Goal: Information Seeking & Learning: Learn about a topic

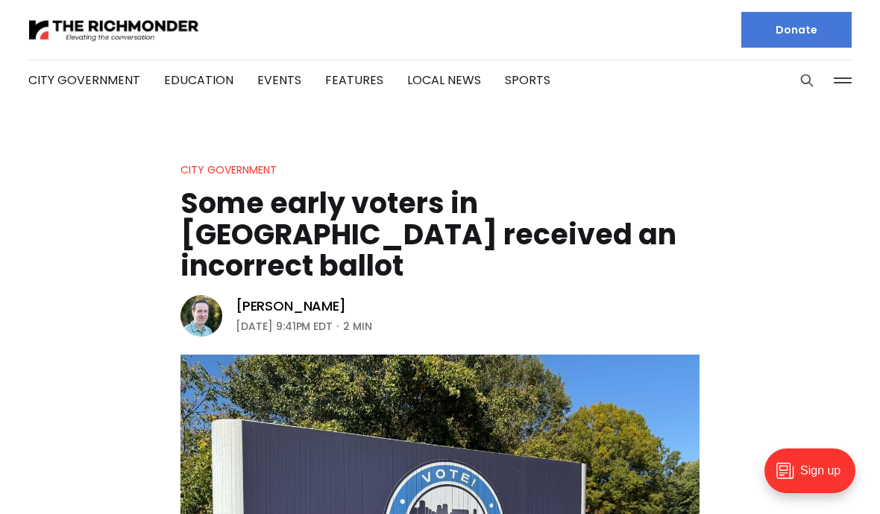
click at [92, 310] on header "City Government Some early voters in Richmond received an incorrect ballot Mich…" at bounding box center [440, 452] width 880 height 583
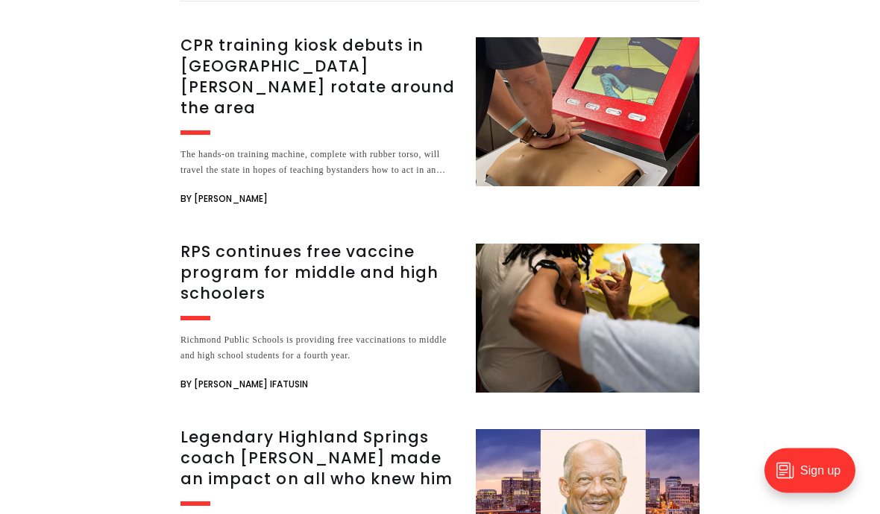
scroll to position [2396, 0]
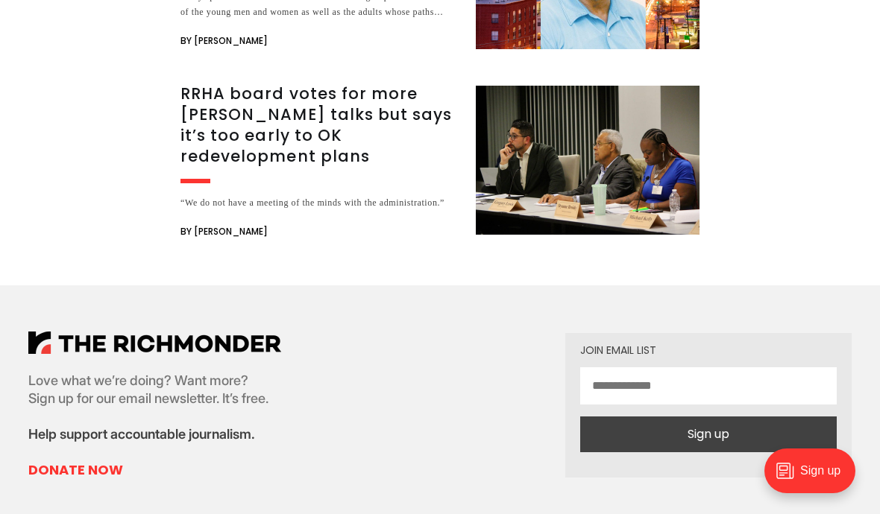
scroll to position [2922, 0]
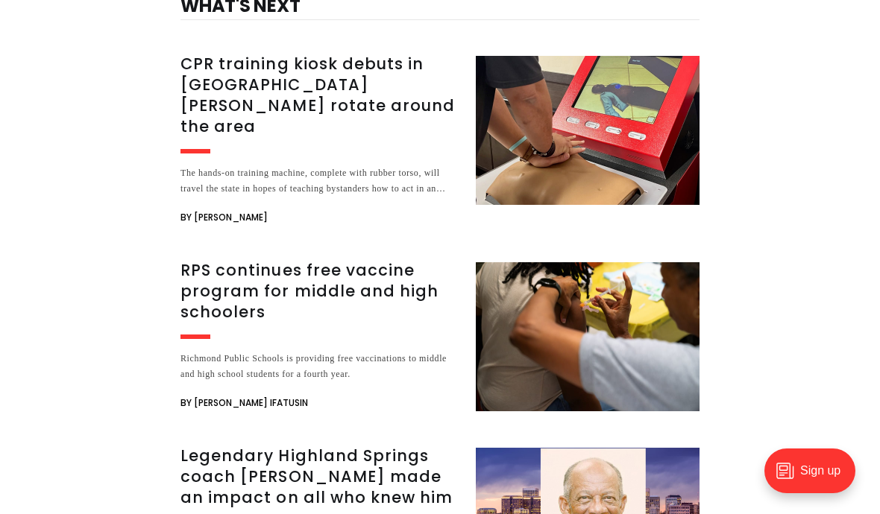
scroll to position [2378, 0]
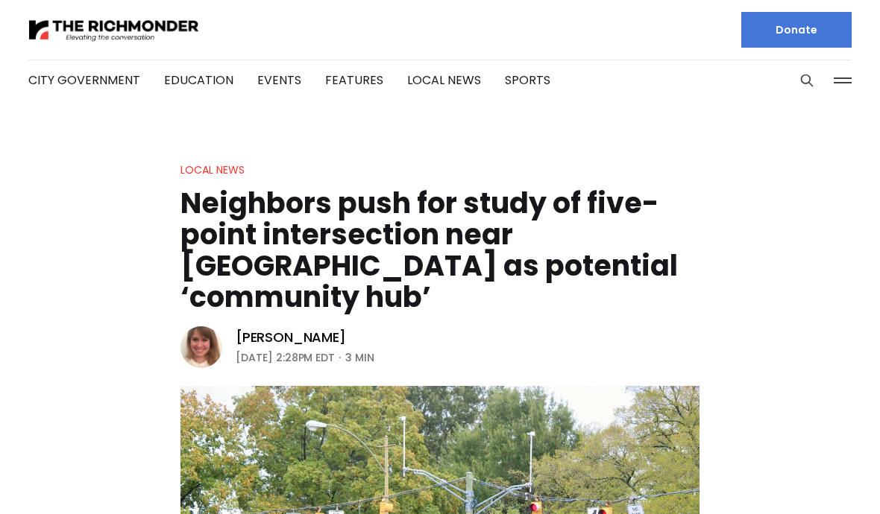
click at [45, 295] on header "Local News Neighbors push for study of five-point intersection near [GEOGRAPHIC…" at bounding box center [440, 459] width 880 height 596
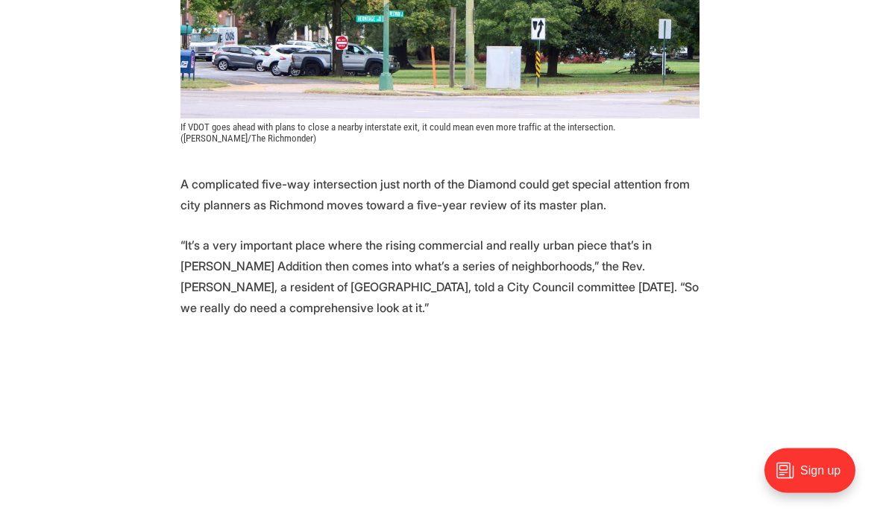
scroll to position [618, 0]
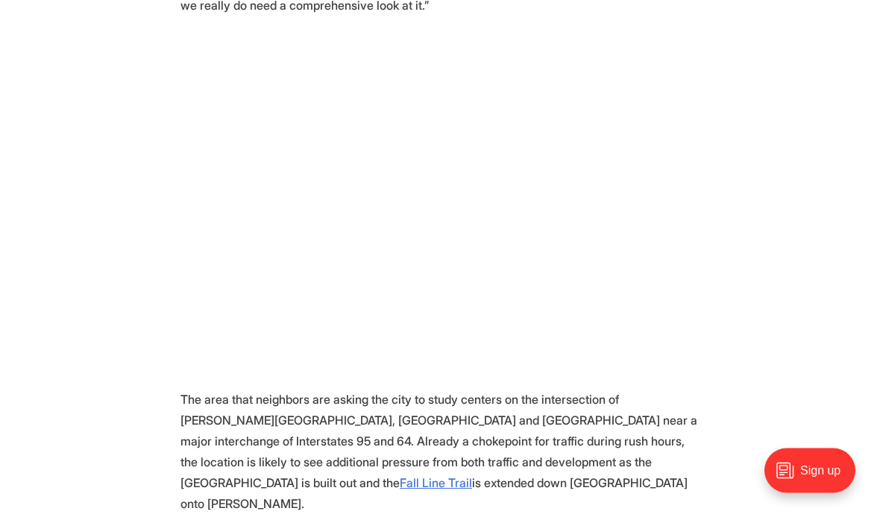
scroll to position [926, 0]
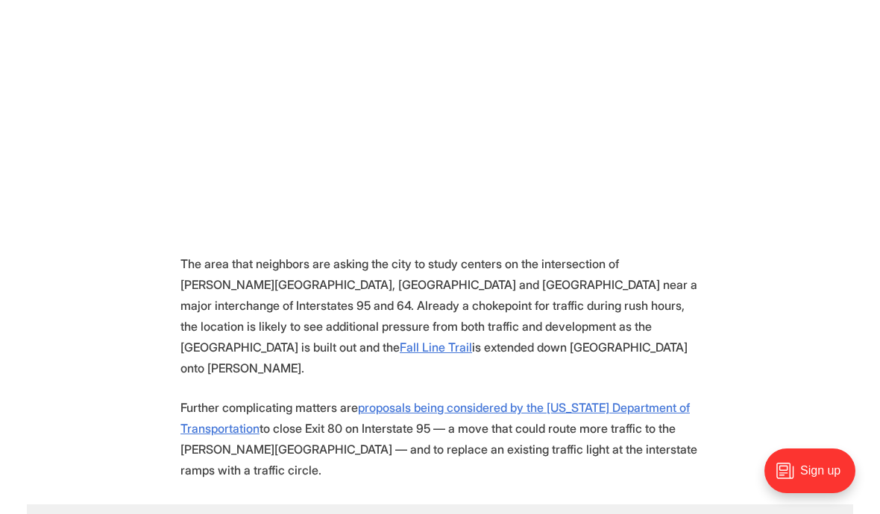
scroll to position [1051, 0]
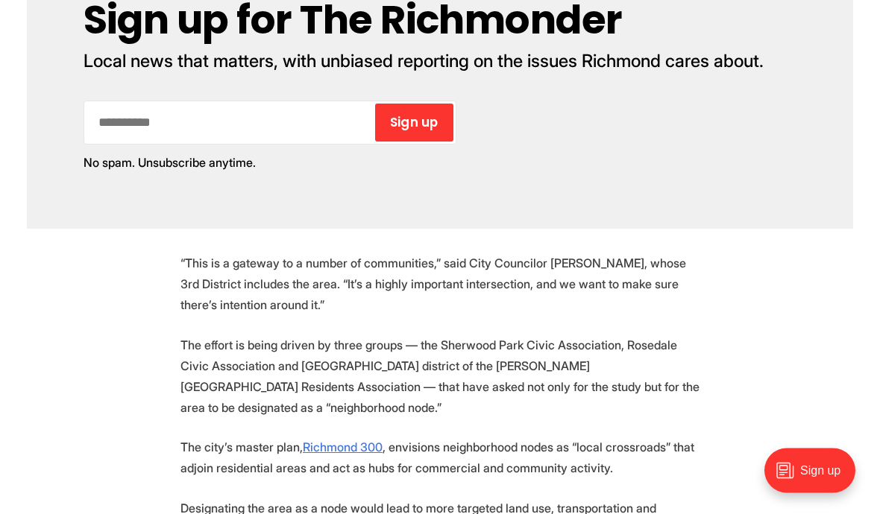
scroll to position [1614, 0]
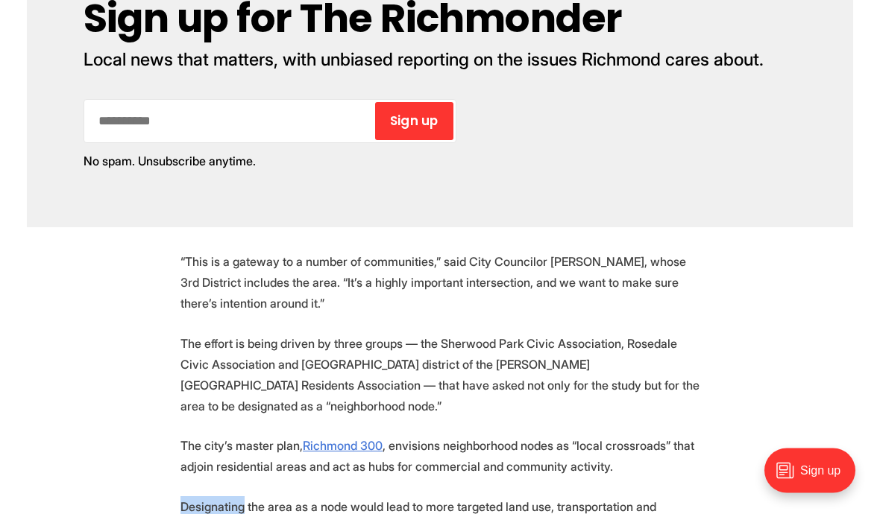
click at [75, 476] on section "A complicated five-way intersection just north of the Diamond could get special…" at bounding box center [440, 178] width 880 height 2010
click at [87, 487] on section "A complicated five-way intersection just north of the Diamond could get special…" at bounding box center [440, 178] width 880 height 2010
click at [87, 485] on section "A complicated five-way intersection just north of the Diamond could get special…" at bounding box center [440, 178] width 880 height 2010
click at [77, 478] on section "A complicated five-way intersection just north of the Diamond could get special…" at bounding box center [440, 178] width 880 height 2010
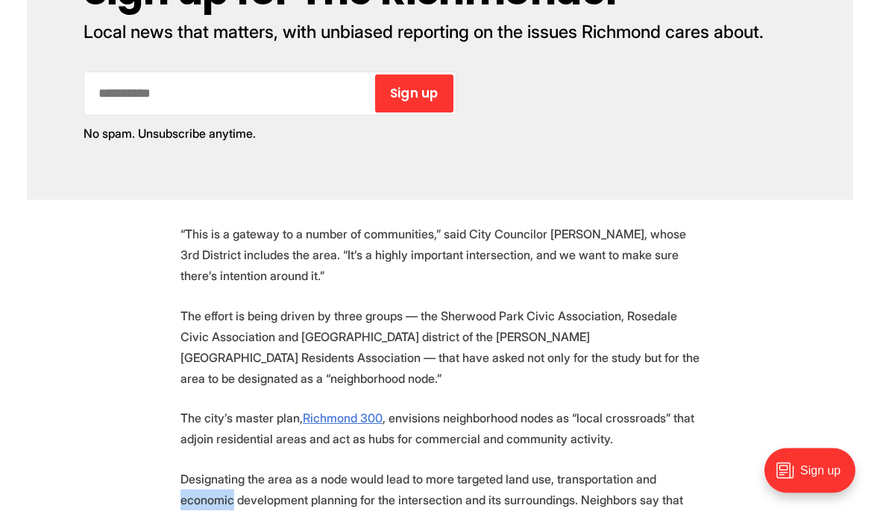
scroll to position [1645, 0]
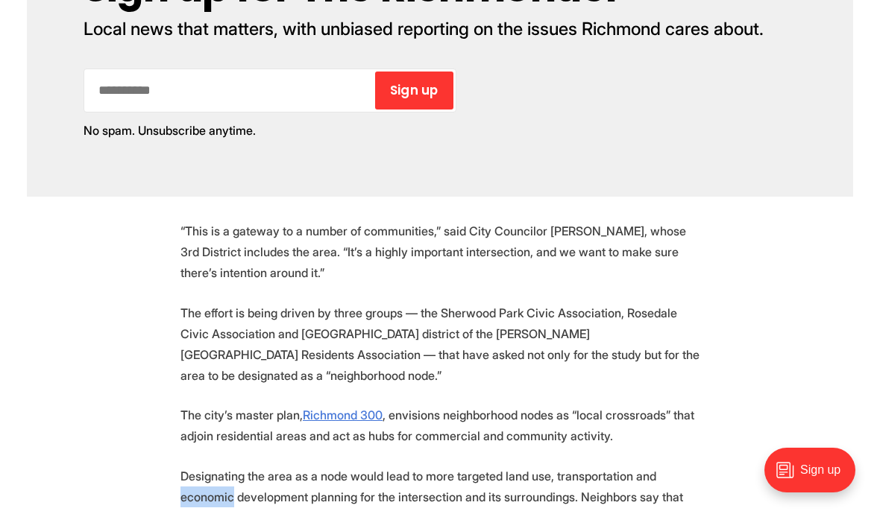
click at [106, 508] on section "A complicated five-way intersection just north of the Diamond could get special…" at bounding box center [440, 147] width 880 height 2010
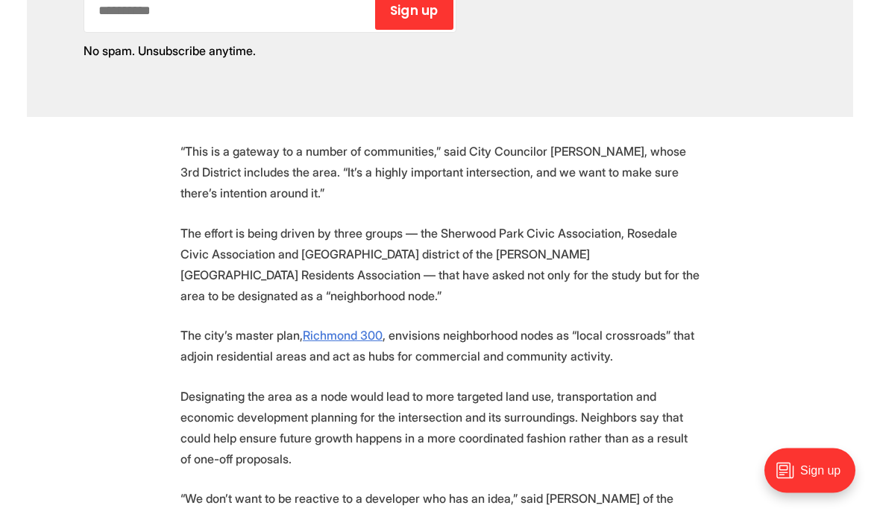
scroll to position [1756, 0]
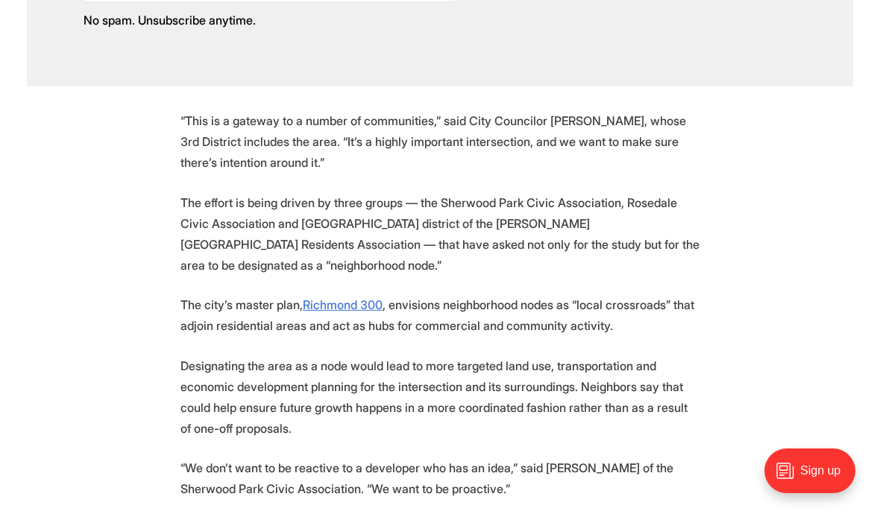
click at [75, 499] on section "A complicated five-way intersection just north of the Diamond could get special…" at bounding box center [440, 36] width 880 height 2010
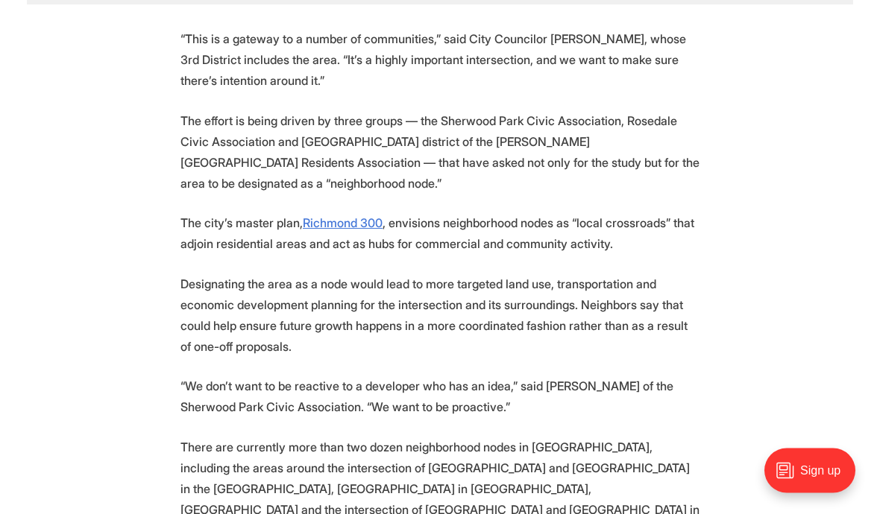
scroll to position [1845, 0]
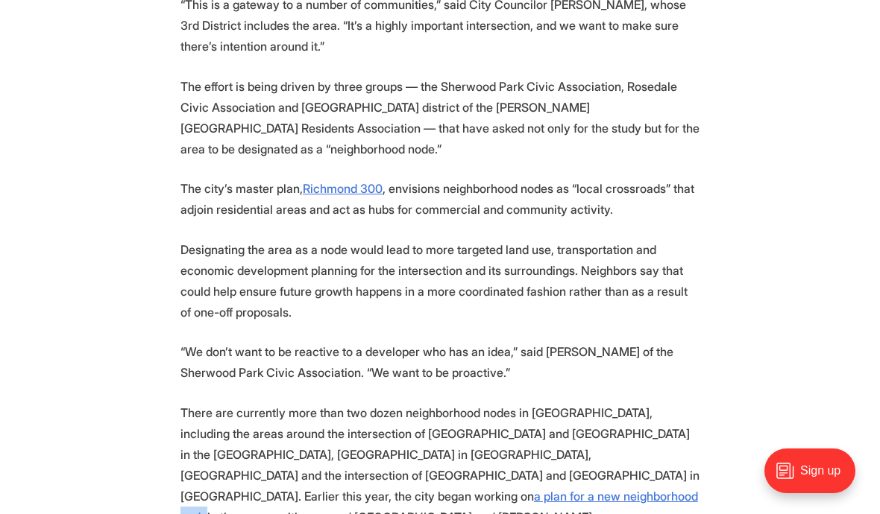
scroll to position [1881, 0]
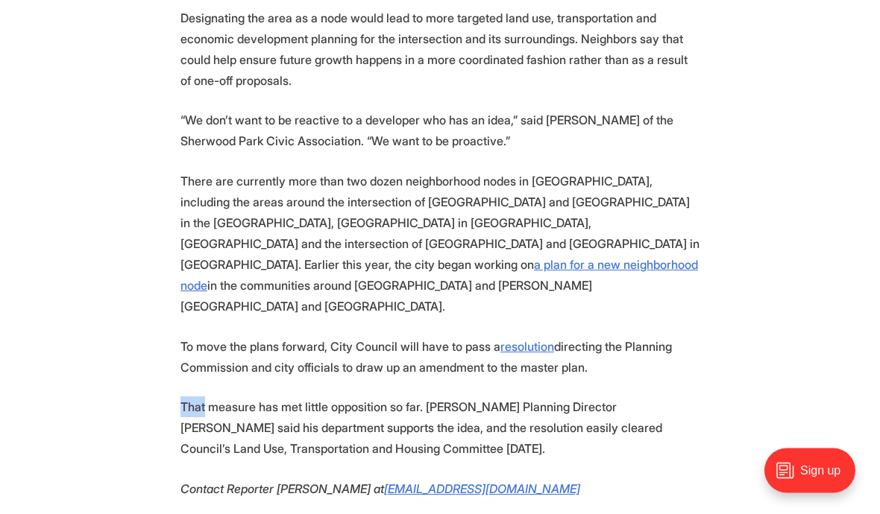
scroll to position [2104, 0]
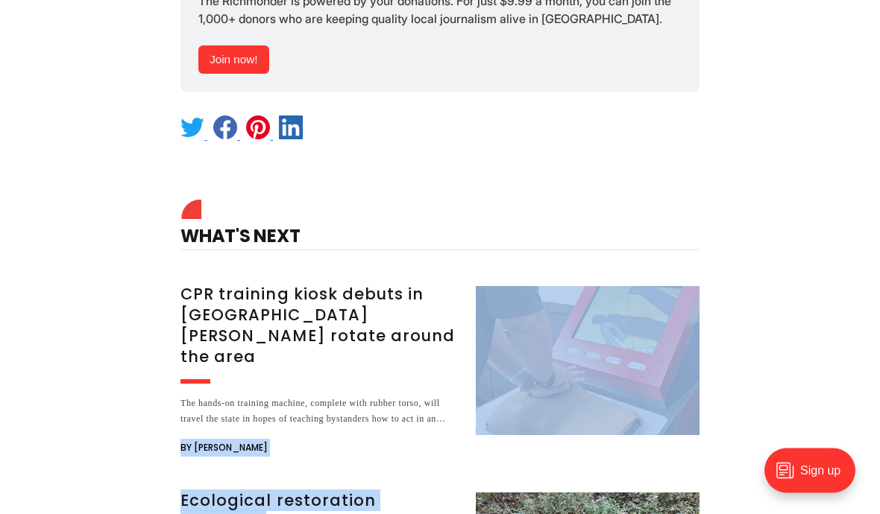
scroll to position [2653, 0]
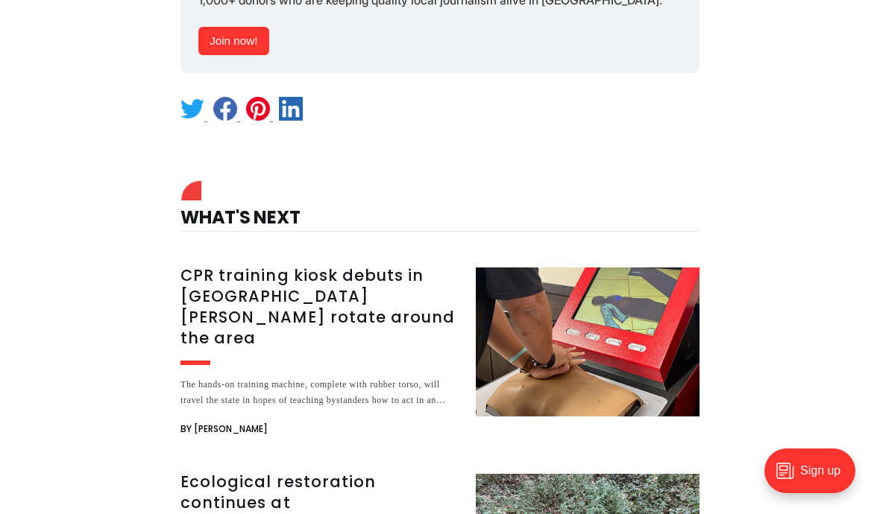
scroll to position [2680, 0]
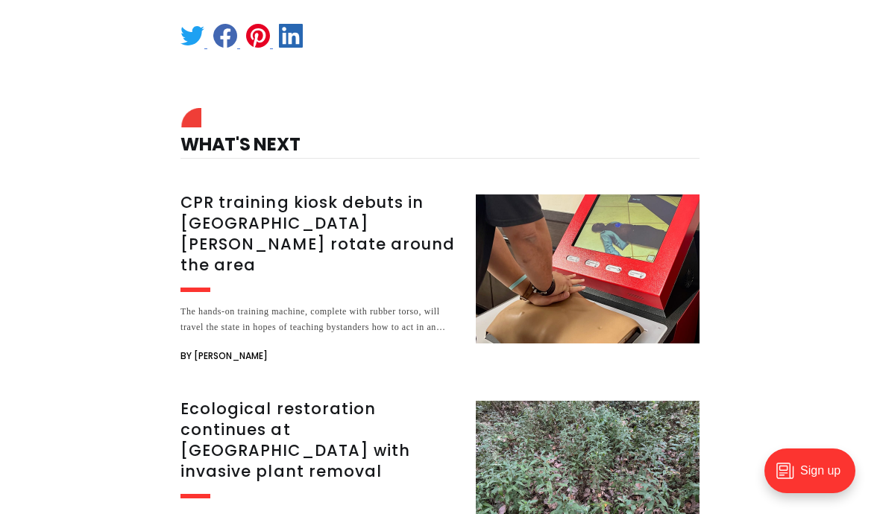
scroll to position [2751, 0]
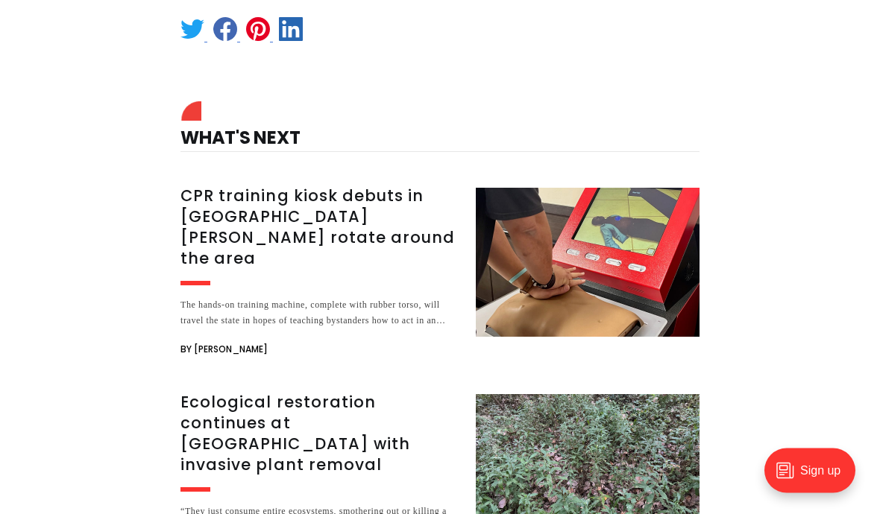
click at [175, 514] on div "What's Next CPR training kiosk debuts in [GEOGRAPHIC_DATA][PERSON_NAME] rotate …" at bounding box center [440, 521] width 566 height 831
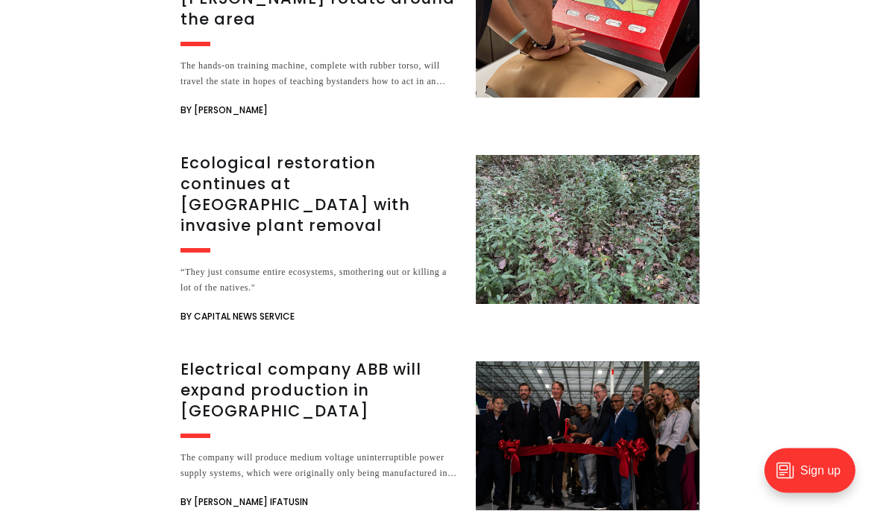
scroll to position [2991, 0]
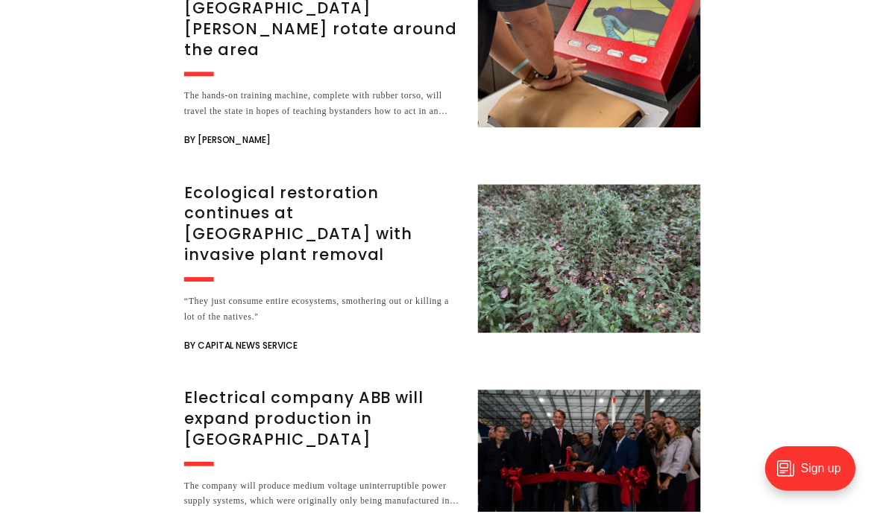
scroll to position [2972, 0]
